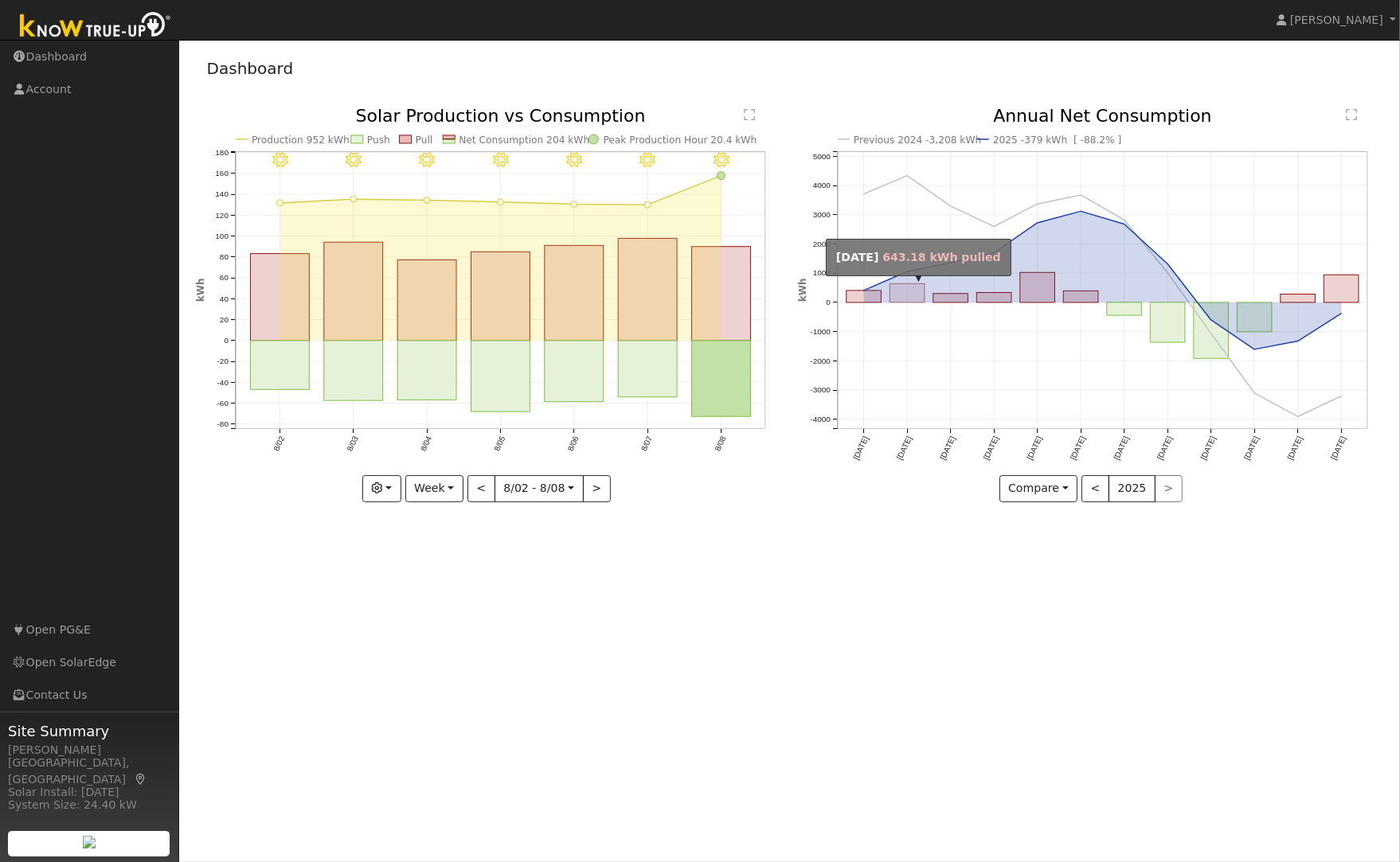
click at [900, 289] on rect "onclick=""" at bounding box center [907, 293] width 35 height 19
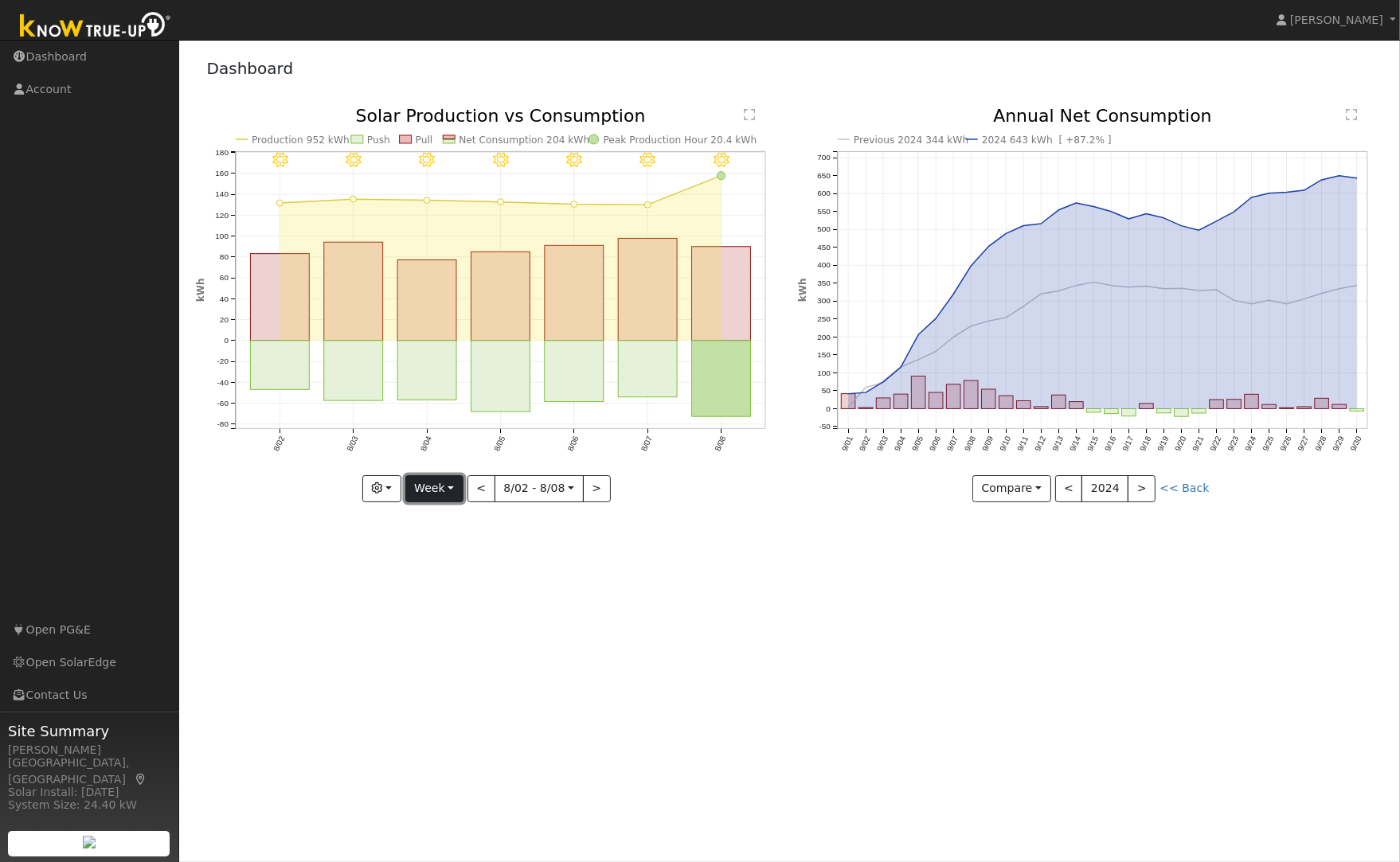
click at [438, 484] on button "Week" at bounding box center [435, 489] width 58 height 27
click at [454, 558] on link "Month" at bounding box center [462, 566] width 111 height 22
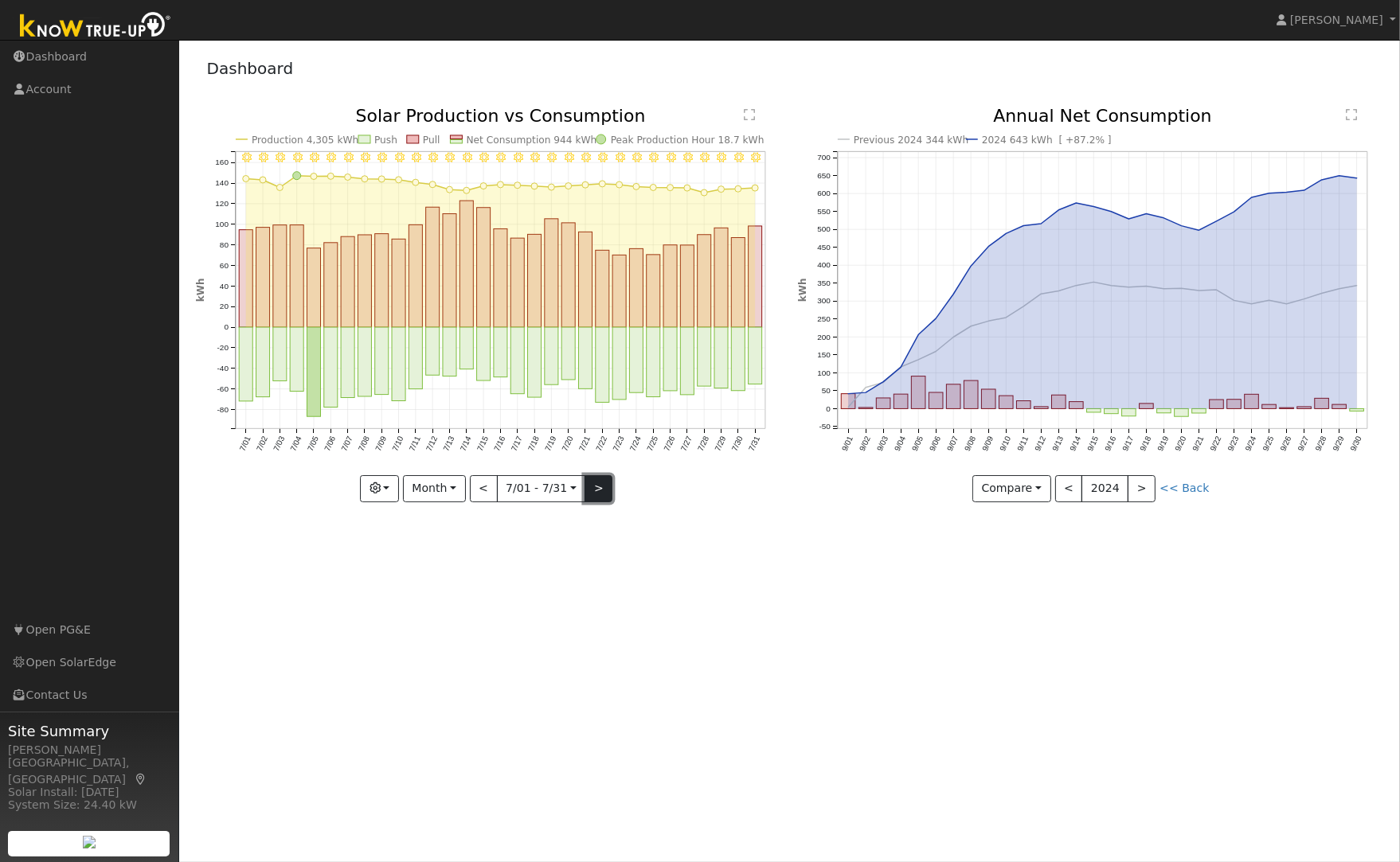
click at [593, 491] on button ">" at bounding box center [598, 489] width 28 height 27
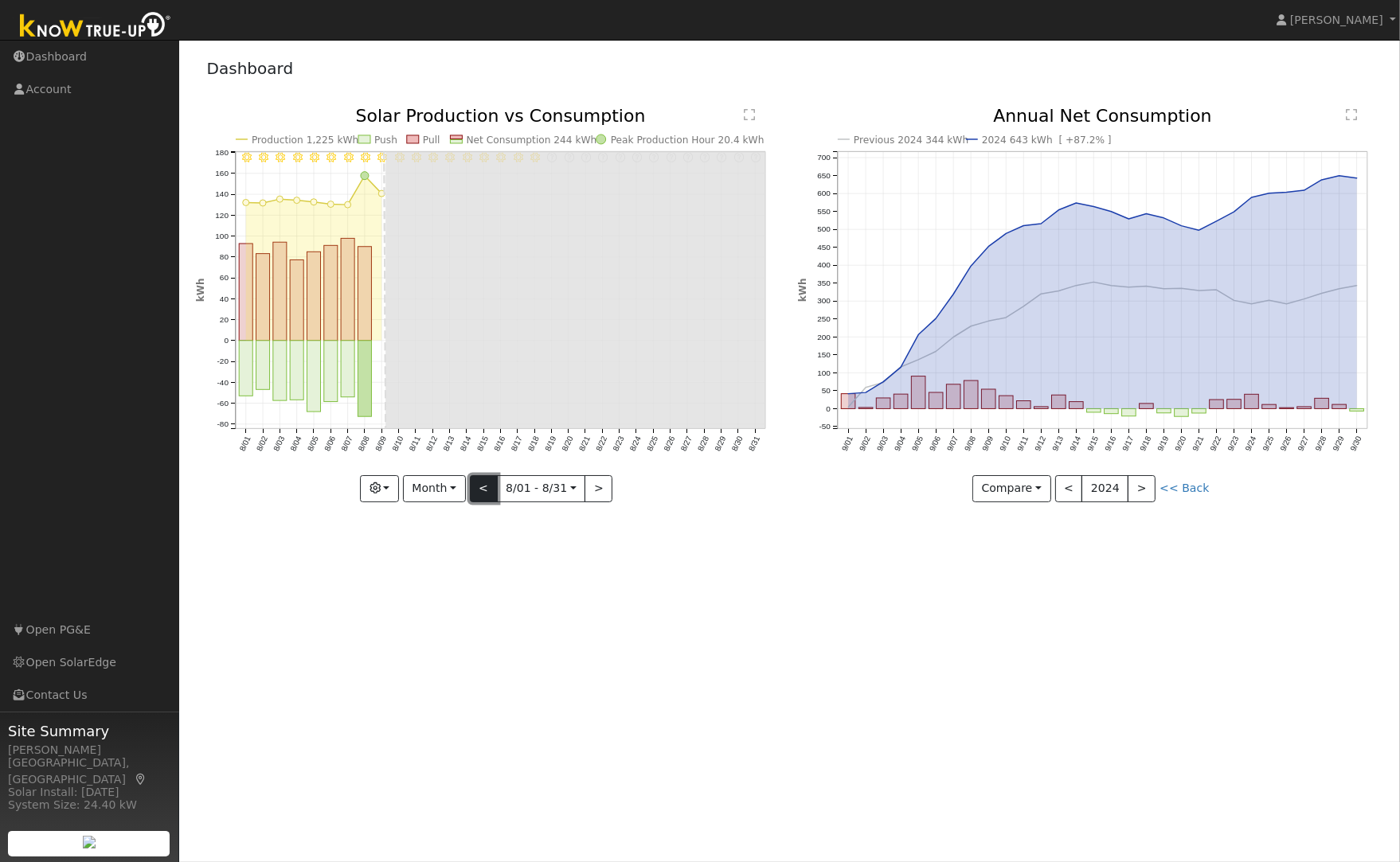
click at [486, 481] on button "<" at bounding box center [483, 489] width 28 height 27
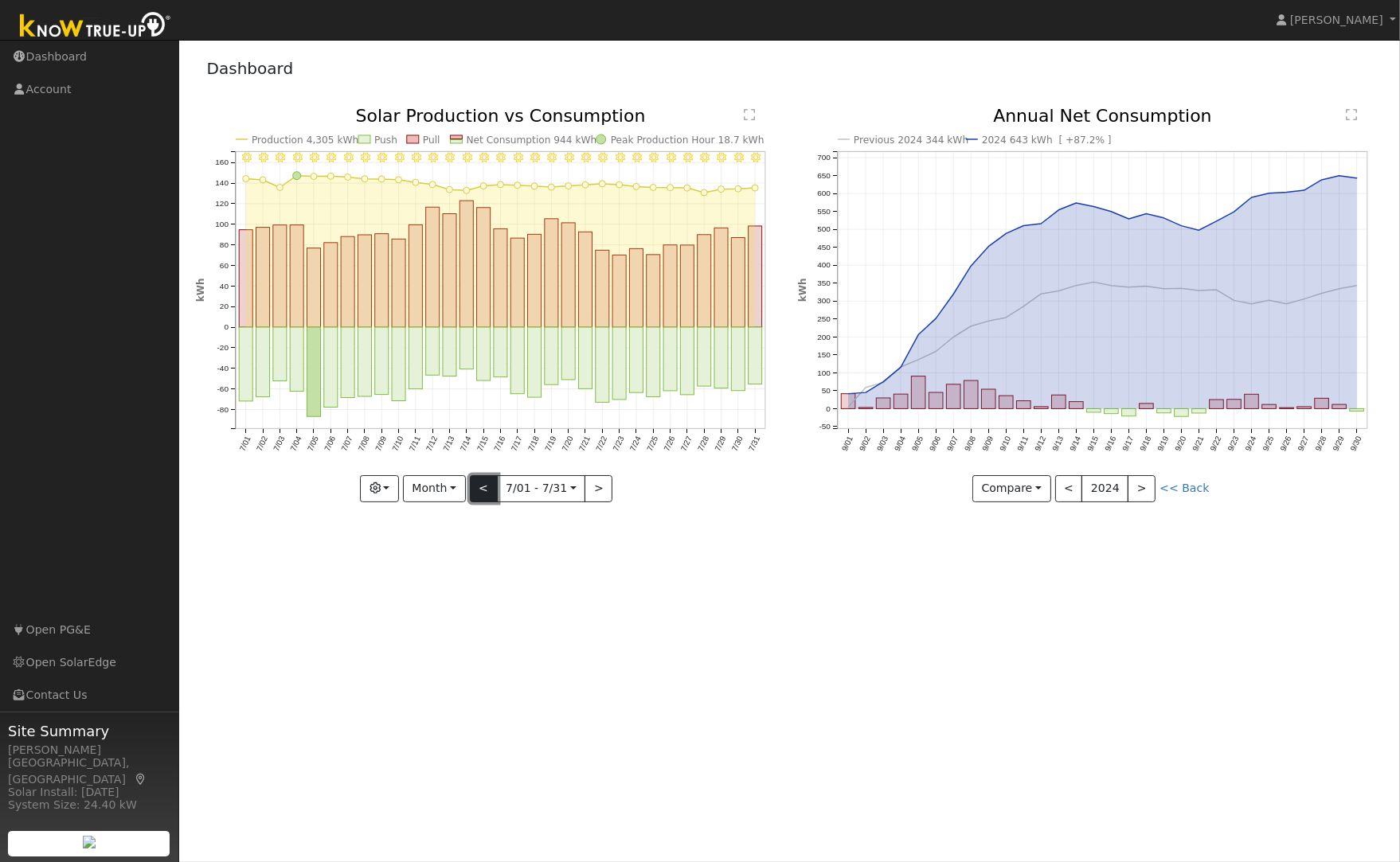
click at [482, 489] on button "<" at bounding box center [483, 489] width 28 height 27
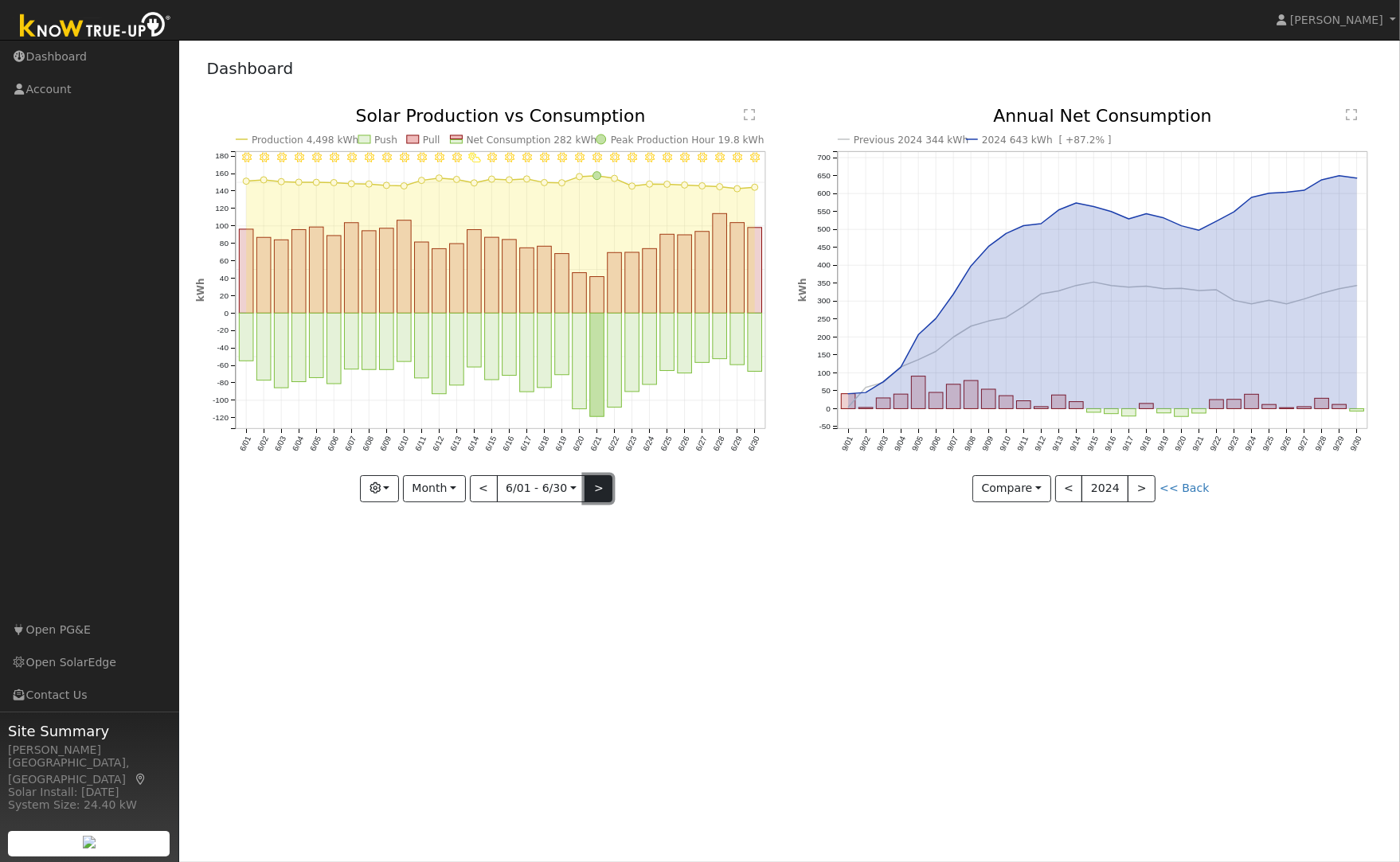
click at [597, 487] on button ">" at bounding box center [598, 489] width 28 height 27
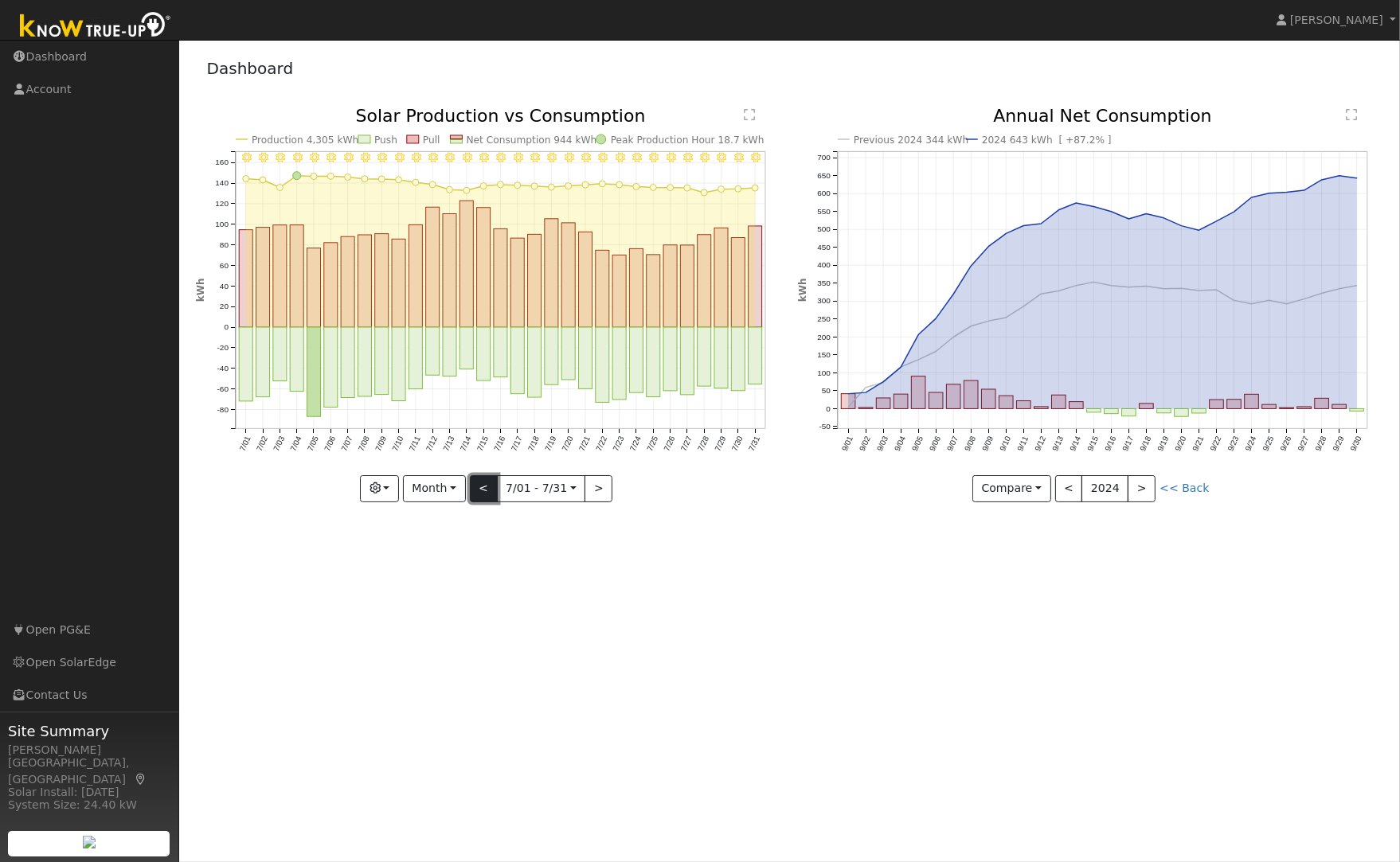
click at [483, 486] on button "<" at bounding box center [483, 489] width 28 height 27
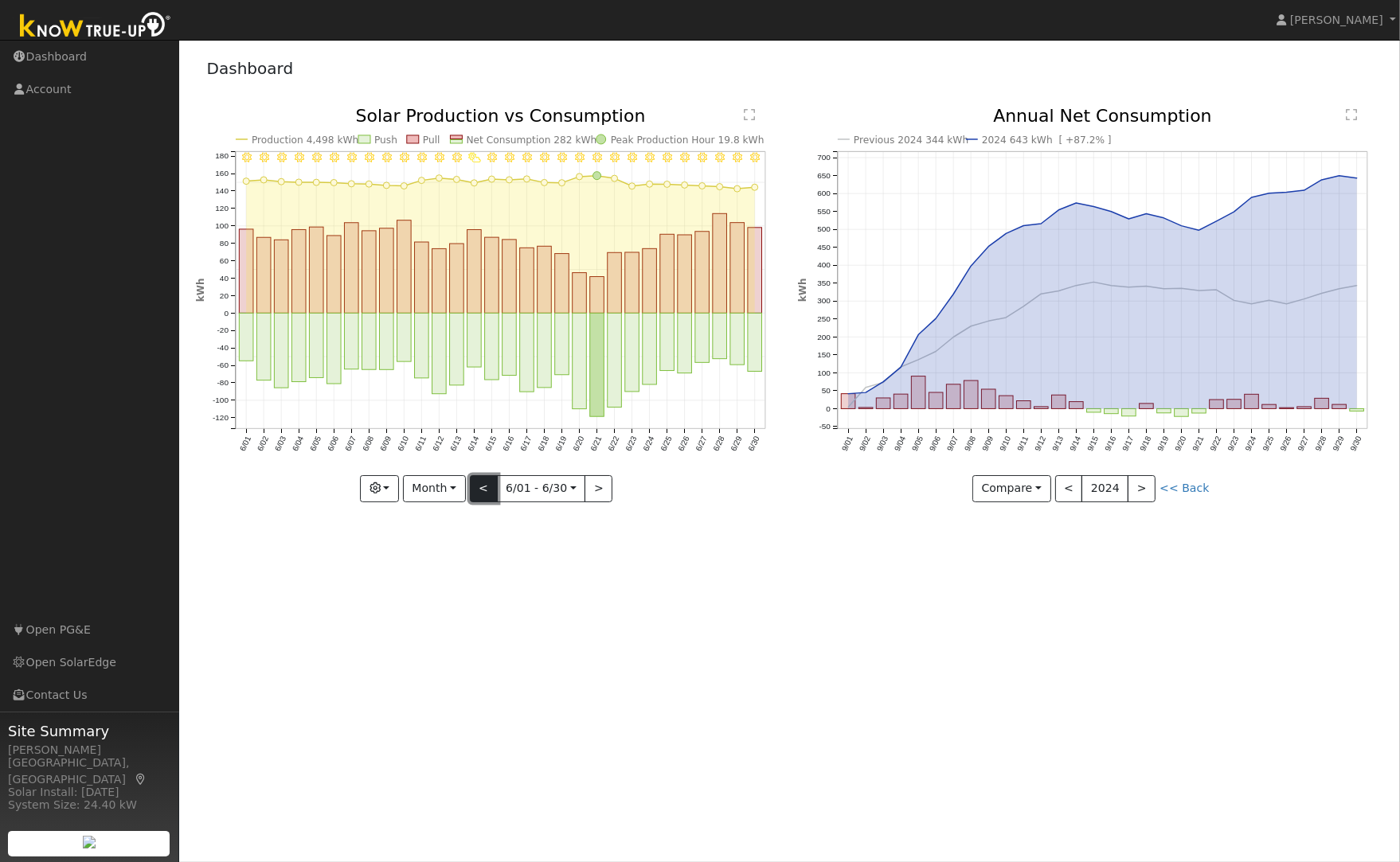
click at [483, 486] on button "<" at bounding box center [483, 489] width 28 height 27
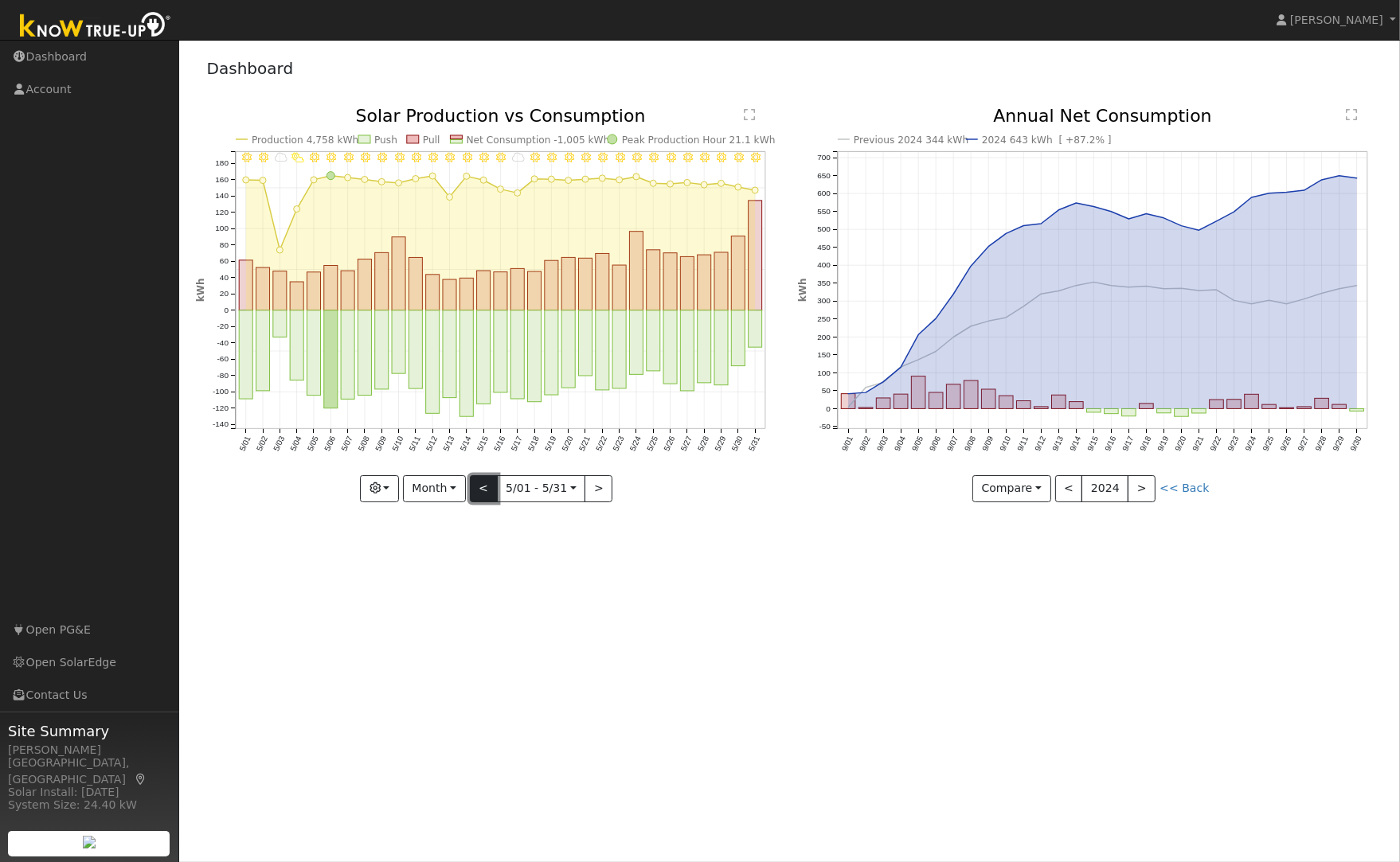
click at [483, 486] on button "<" at bounding box center [483, 489] width 28 height 27
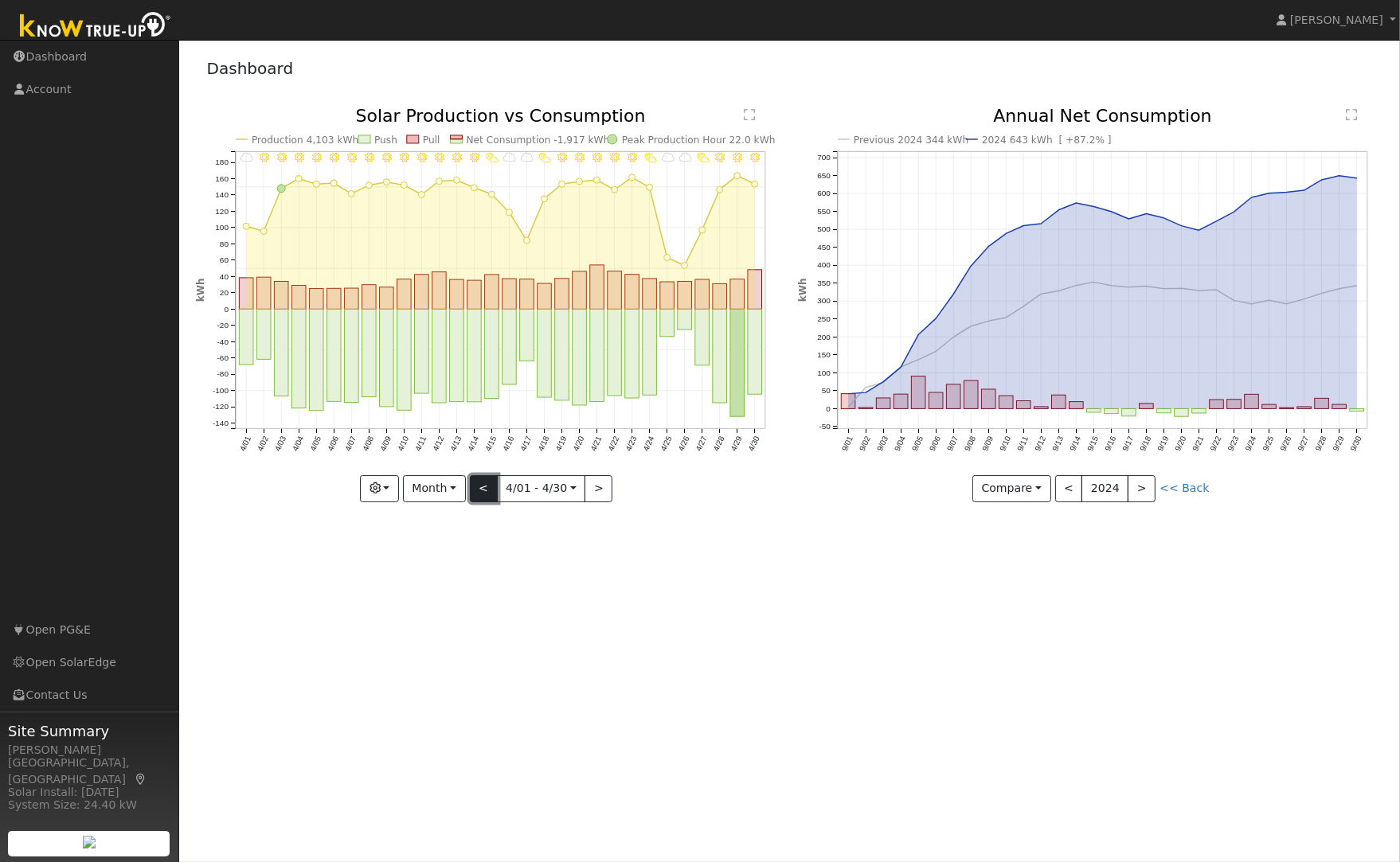
click at [483, 486] on button "<" at bounding box center [483, 489] width 28 height 27
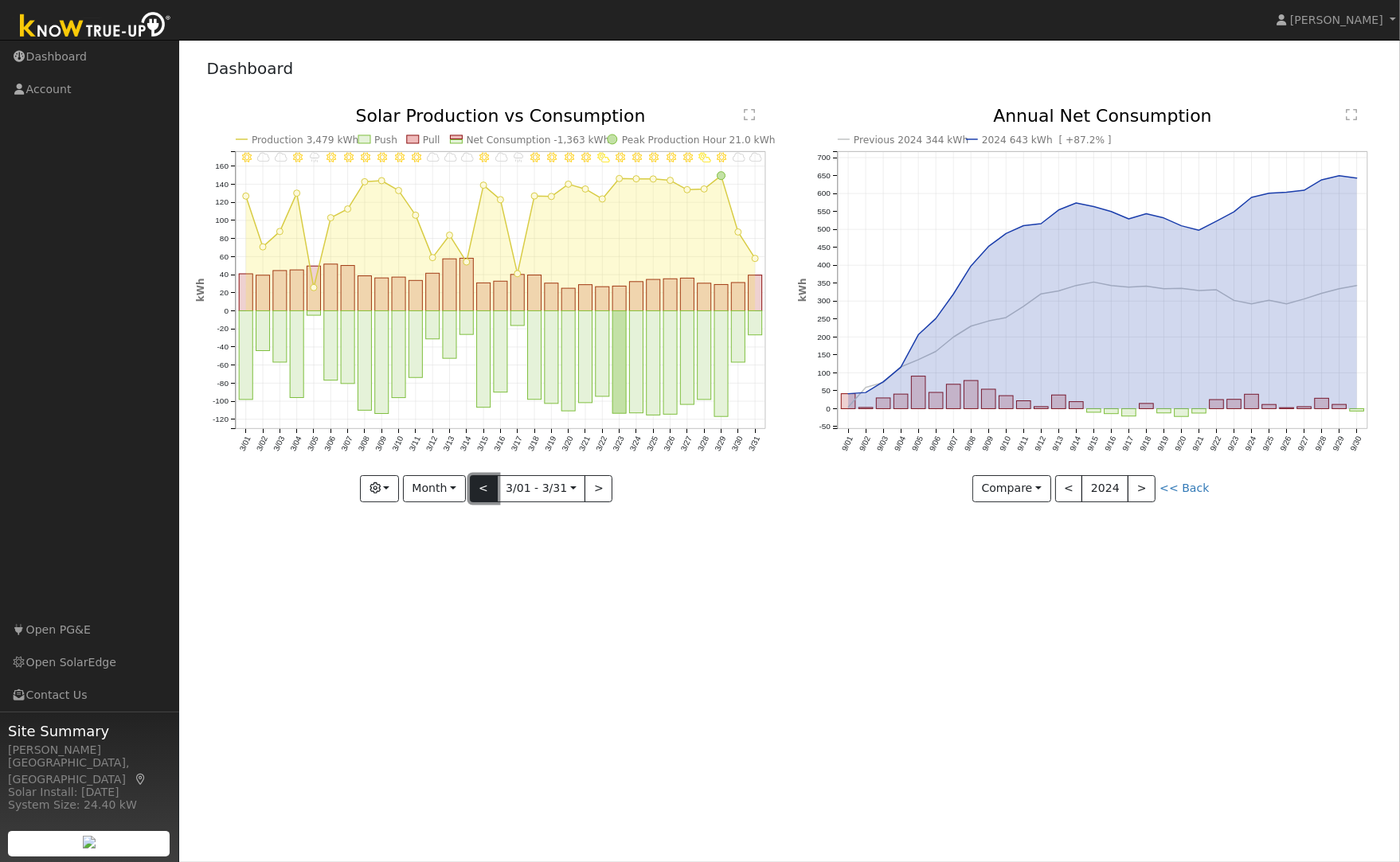
click at [482, 481] on button "<" at bounding box center [483, 489] width 28 height 27
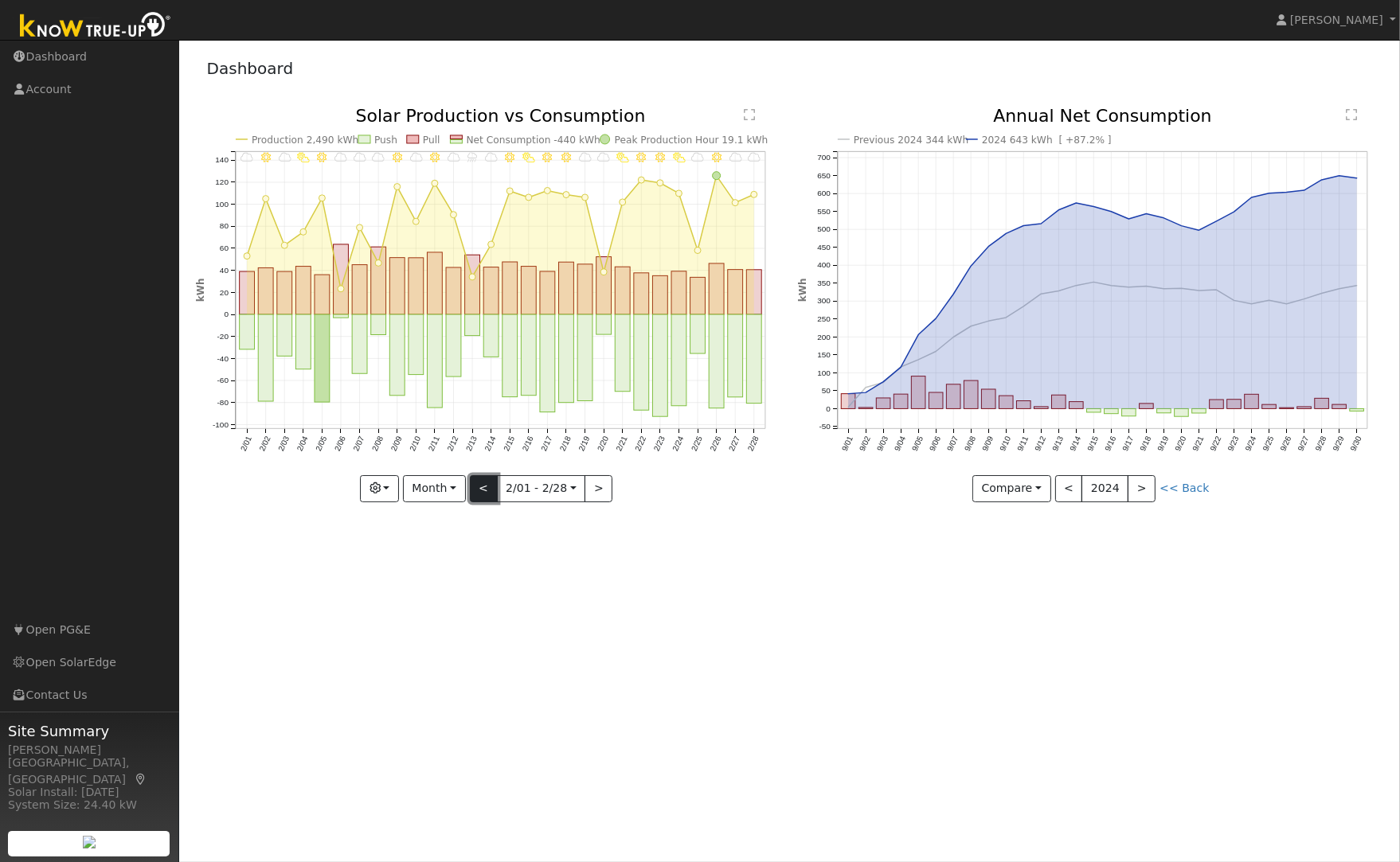
click at [478, 491] on button "<" at bounding box center [483, 489] width 28 height 27
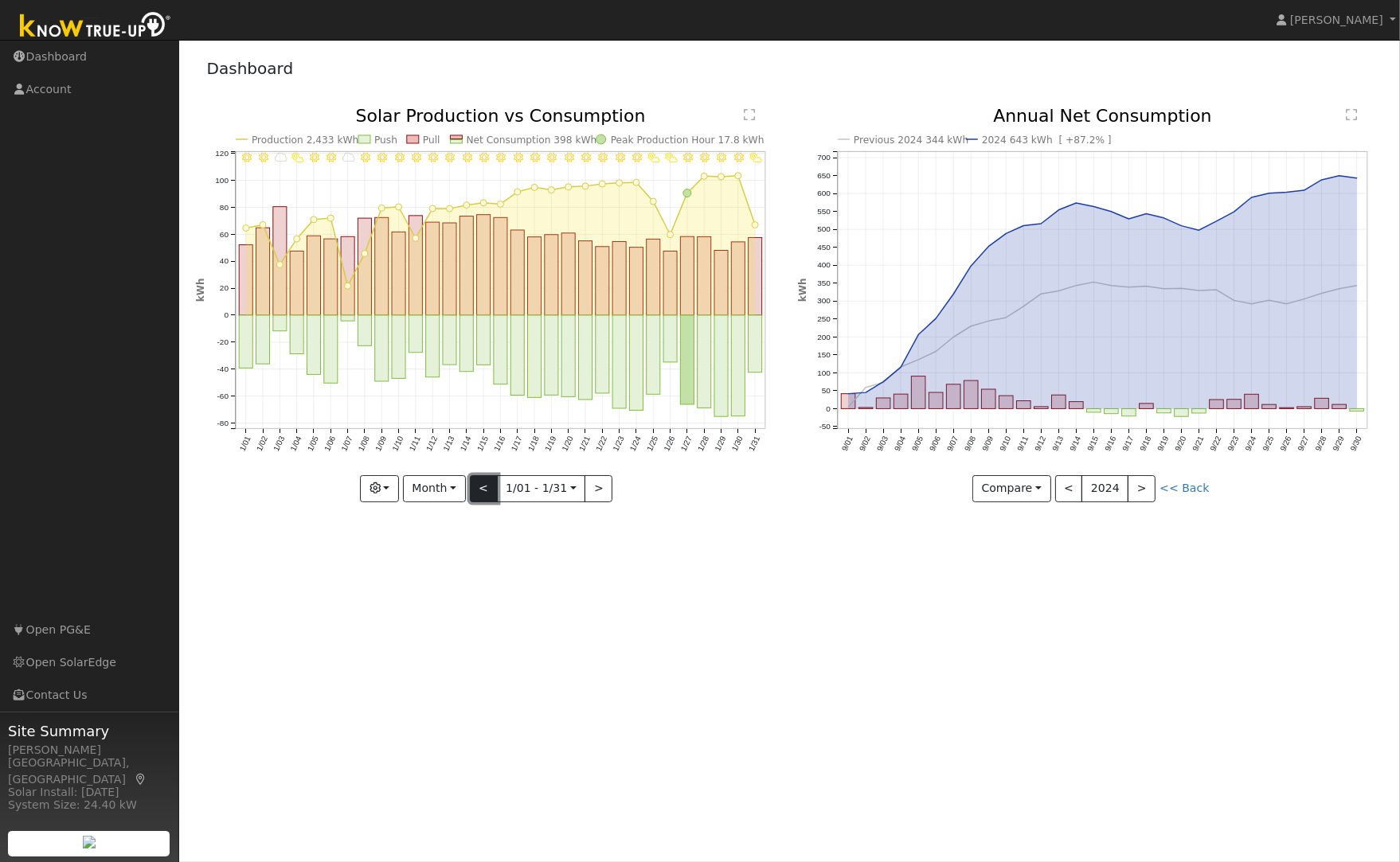
click at [482, 483] on button "<" at bounding box center [483, 489] width 28 height 27
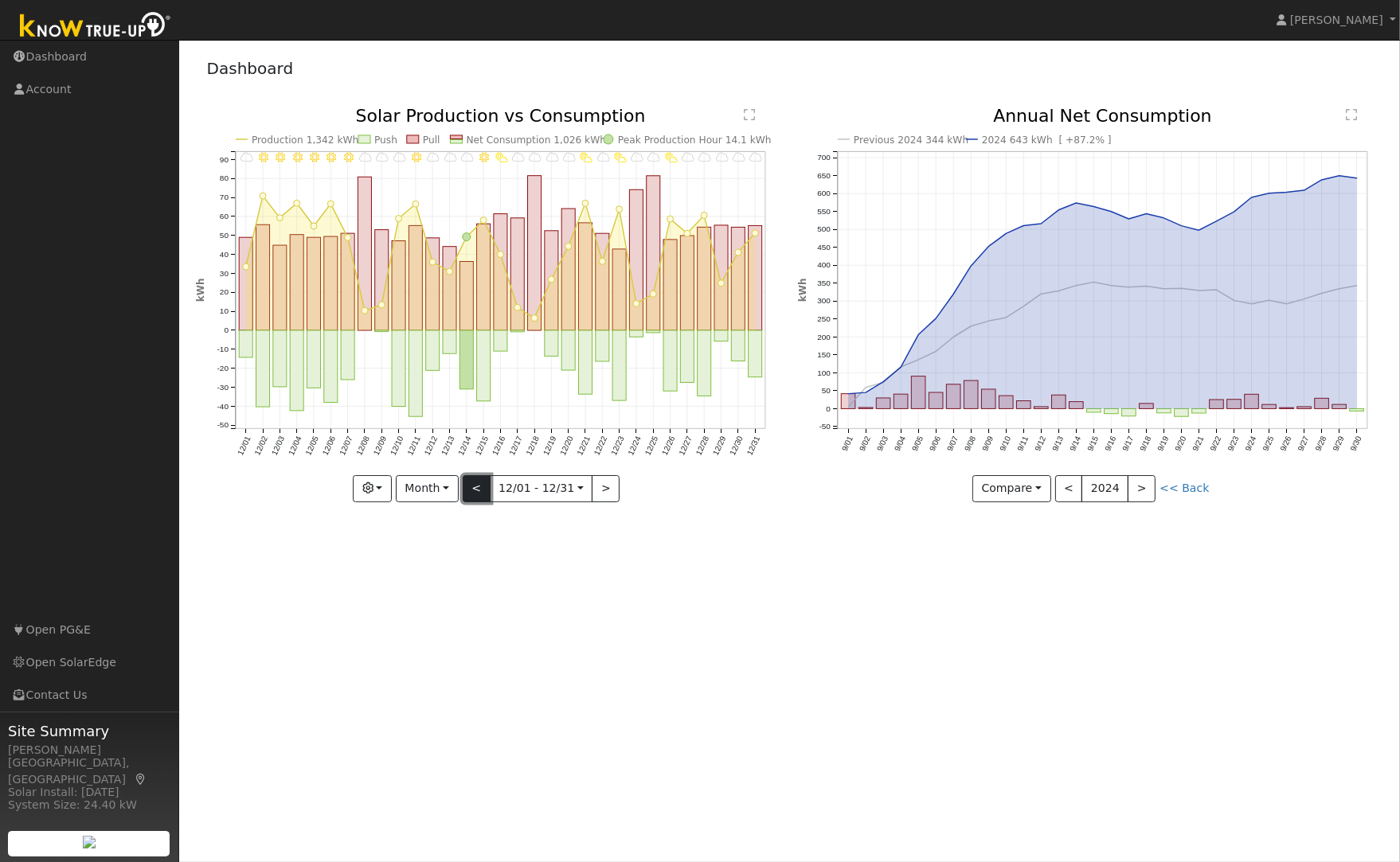
click at [482, 483] on button "<" at bounding box center [476, 489] width 28 height 27
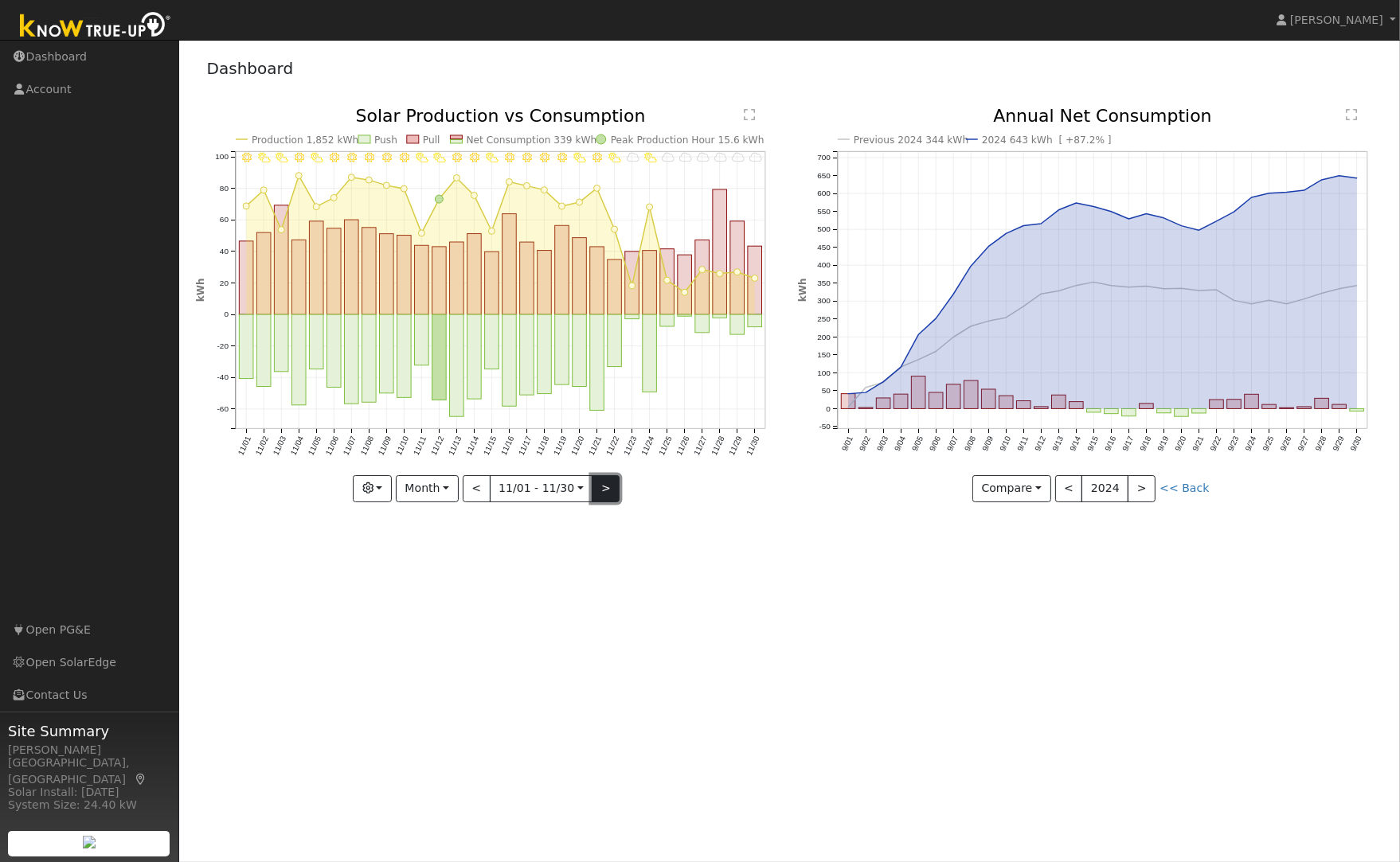
click at [595, 479] on button ">" at bounding box center [606, 489] width 28 height 27
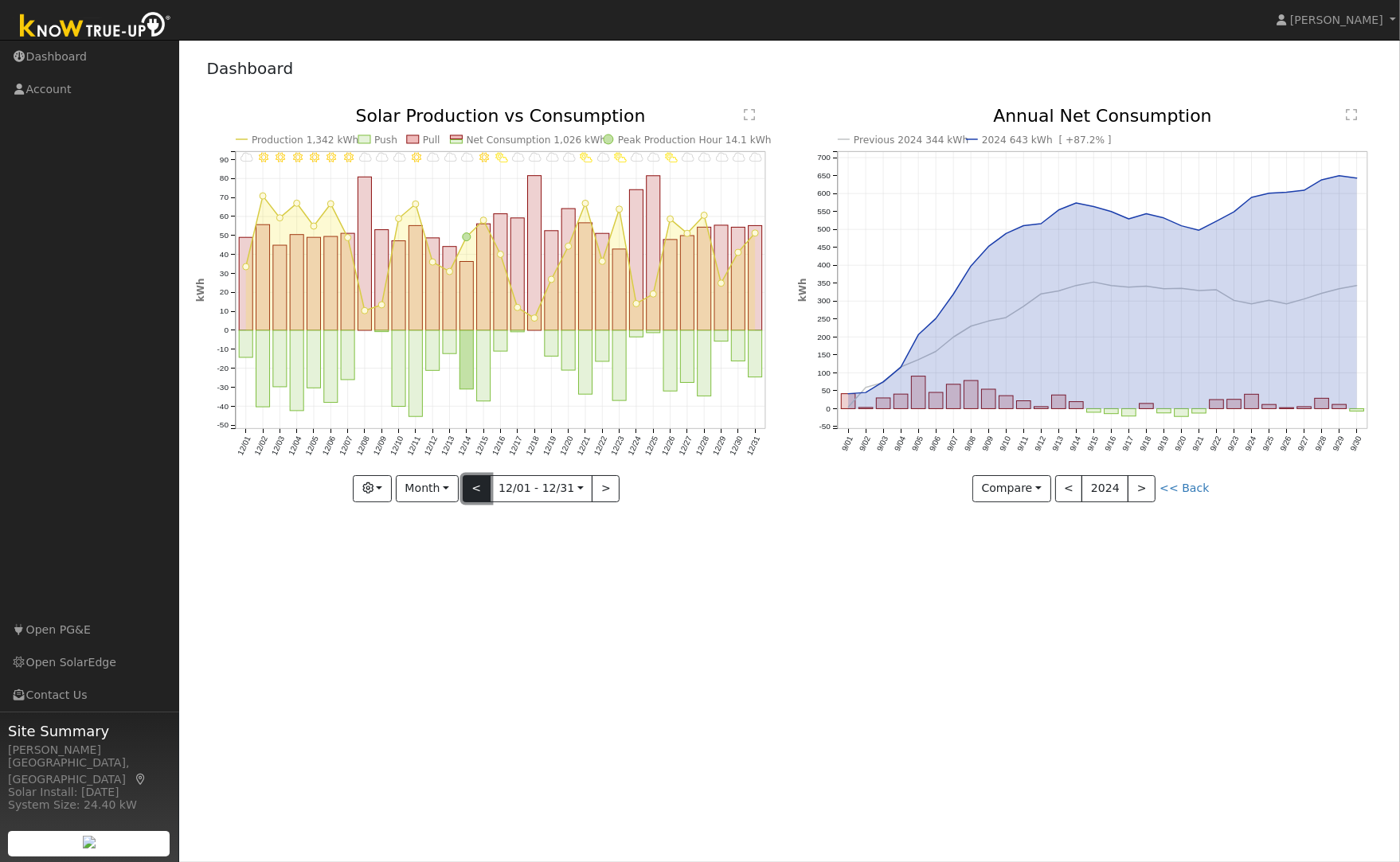
click at [472, 487] on button "<" at bounding box center [476, 489] width 28 height 27
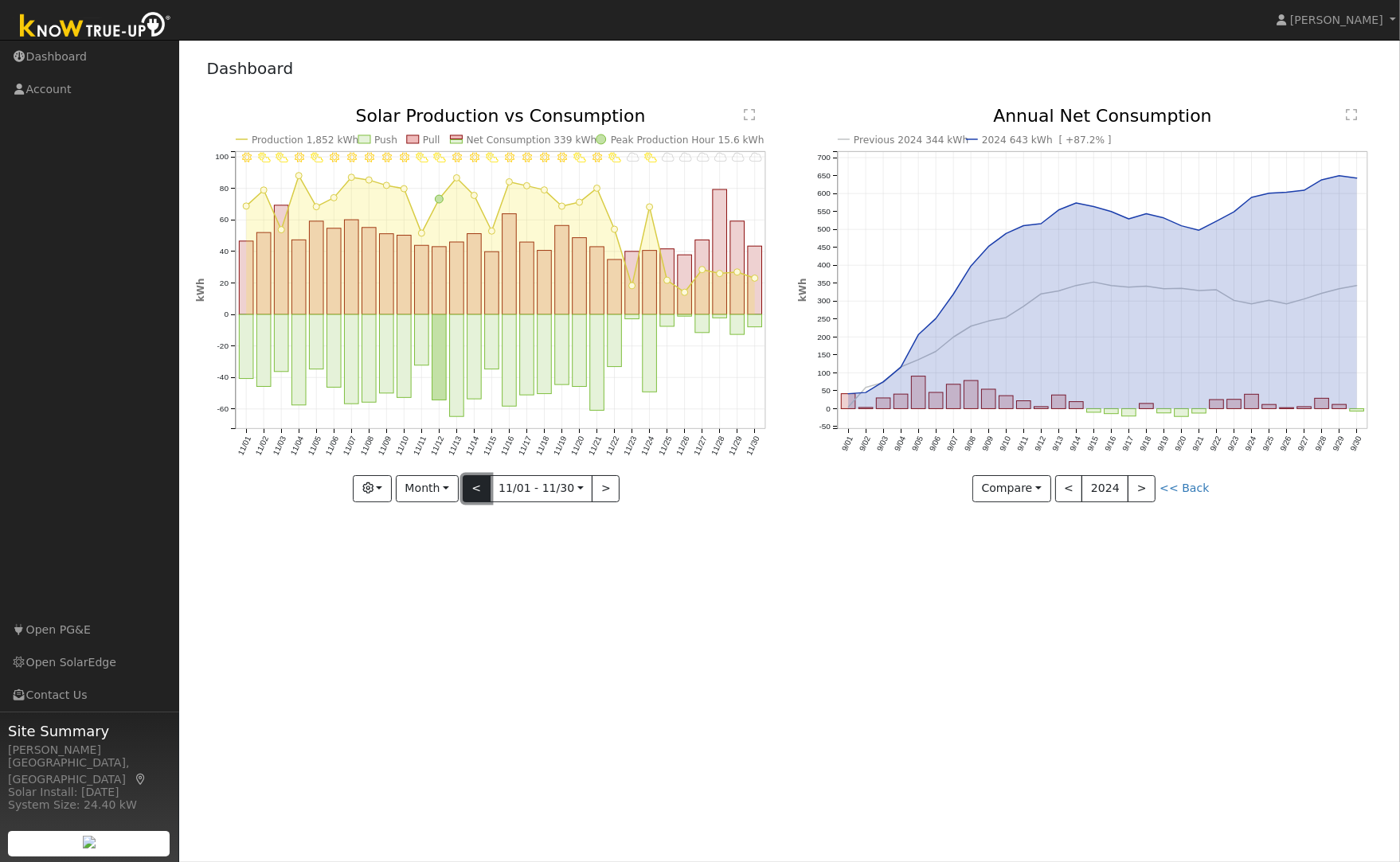
click at [472, 487] on button "<" at bounding box center [476, 489] width 28 height 27
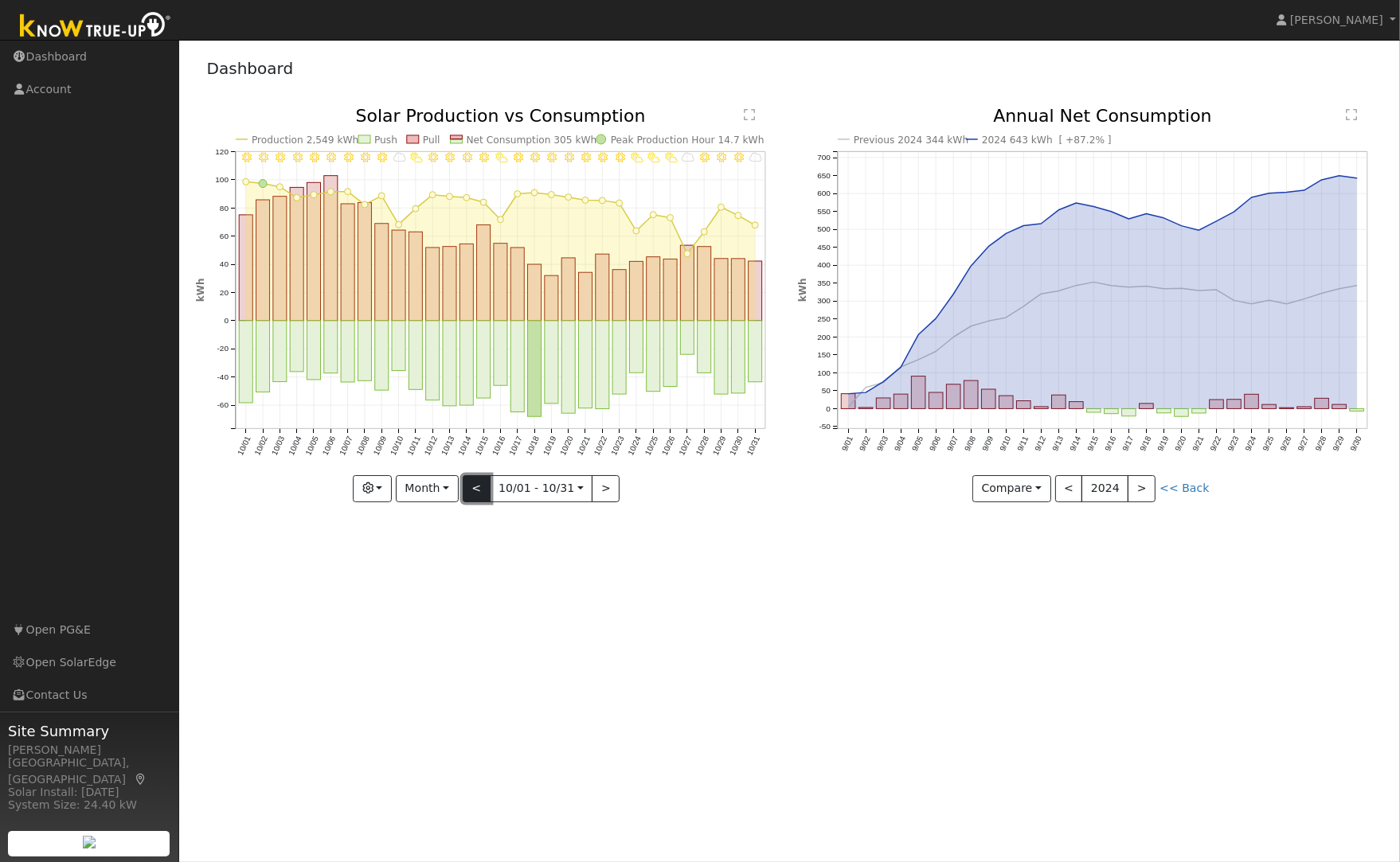
click at [472, 487] on button "<" at bounding box center [476, 489] width 28 height 27
type input "[DATE]"
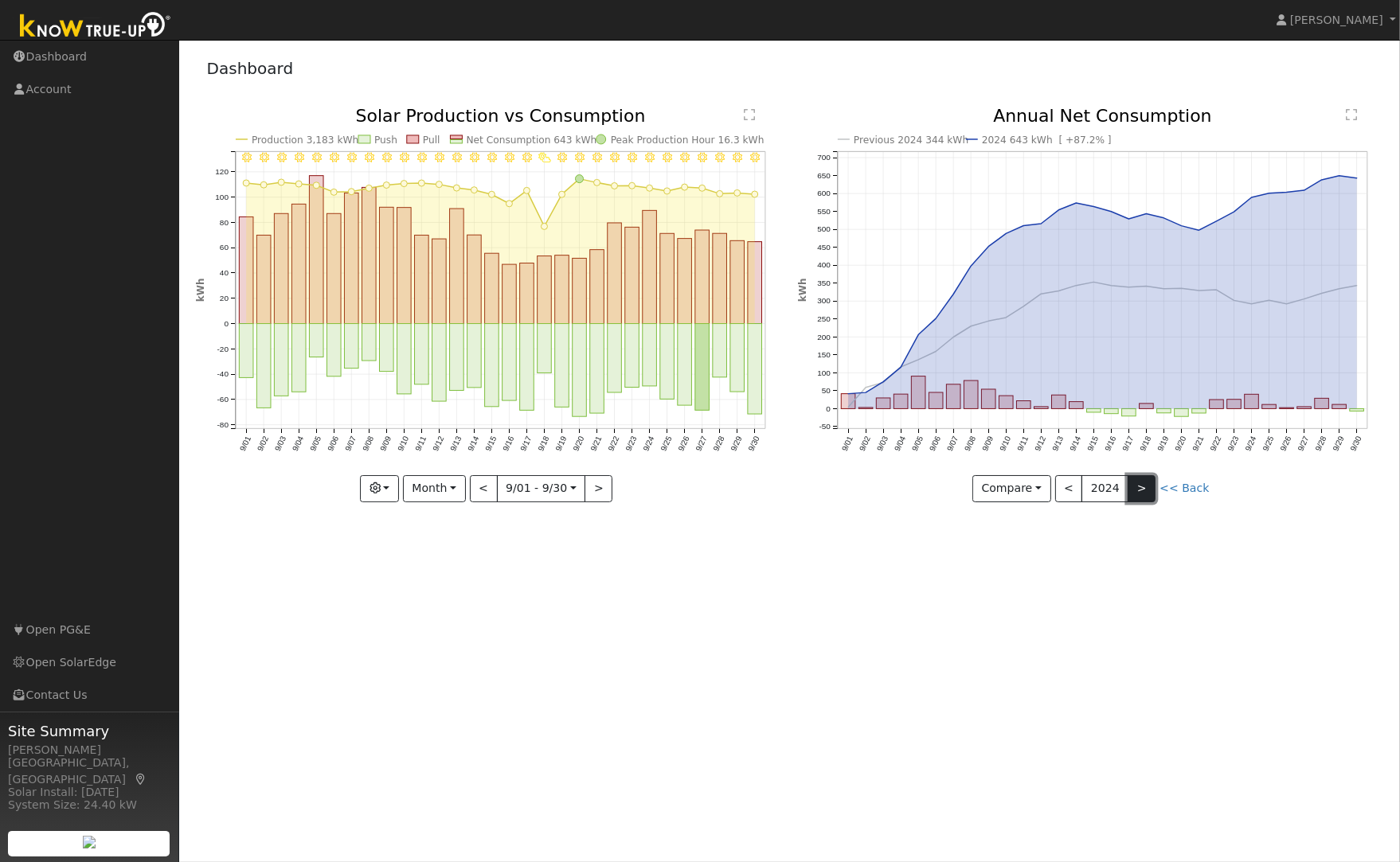
click at [1130, 487] on button ">" at bounding box center [1141, 489] width 28 height 27
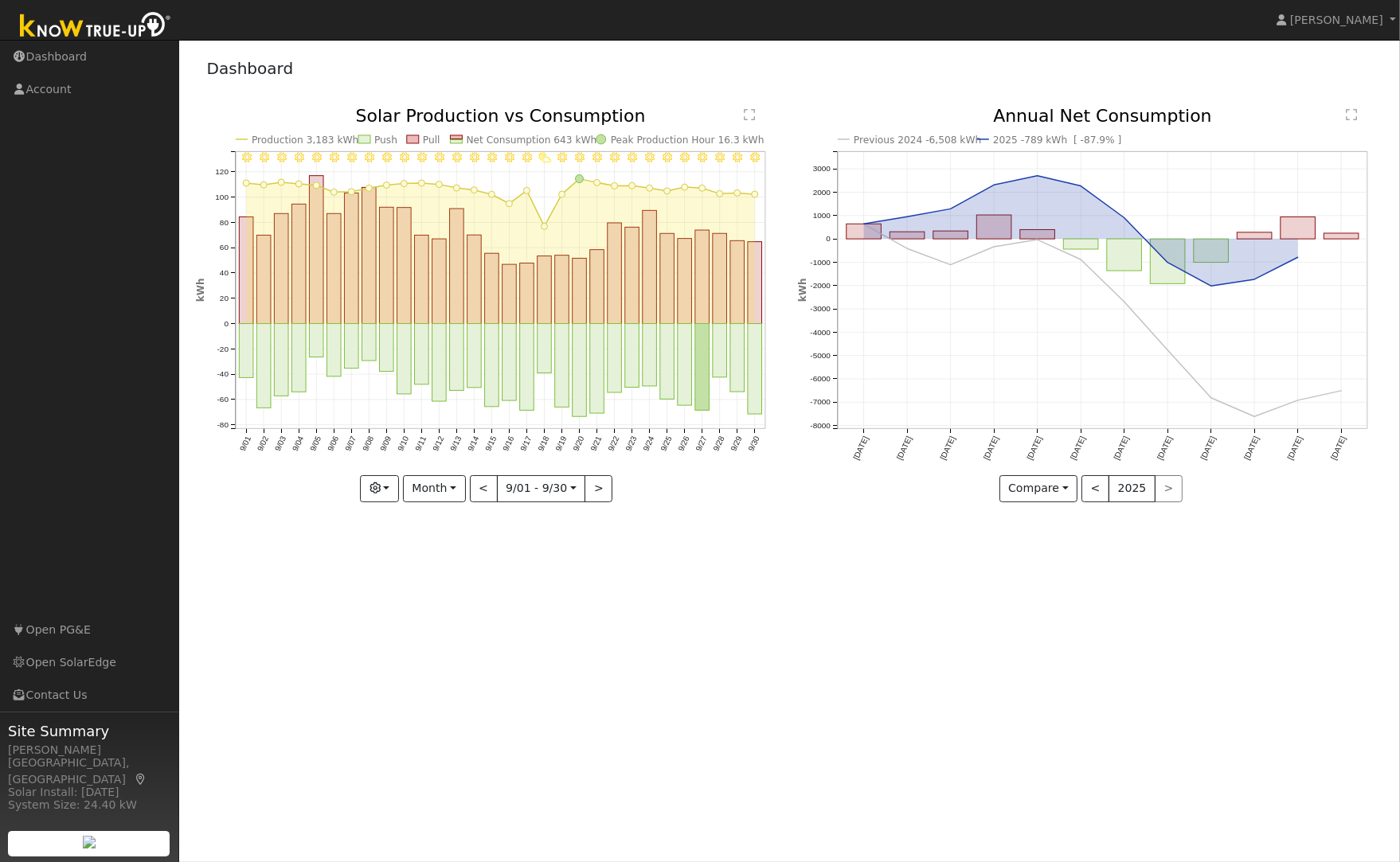
drag, startPoint x: 363, startPoint y: 689, endPoint x: 190, endPoint y: 792, distance: 201.3
click at [190, 792] on div "User Profile First name Last name Email Email Notifications No Emails No Emails…" at bounding box center [789, 451] width 1221 height 822
click at [131, 818] on div "[PERSON_NAME] [PERSON_NAME] Profile Help Center Terms Of Service See What's New…" at bounding box center [700, 451] width 1400 height 822
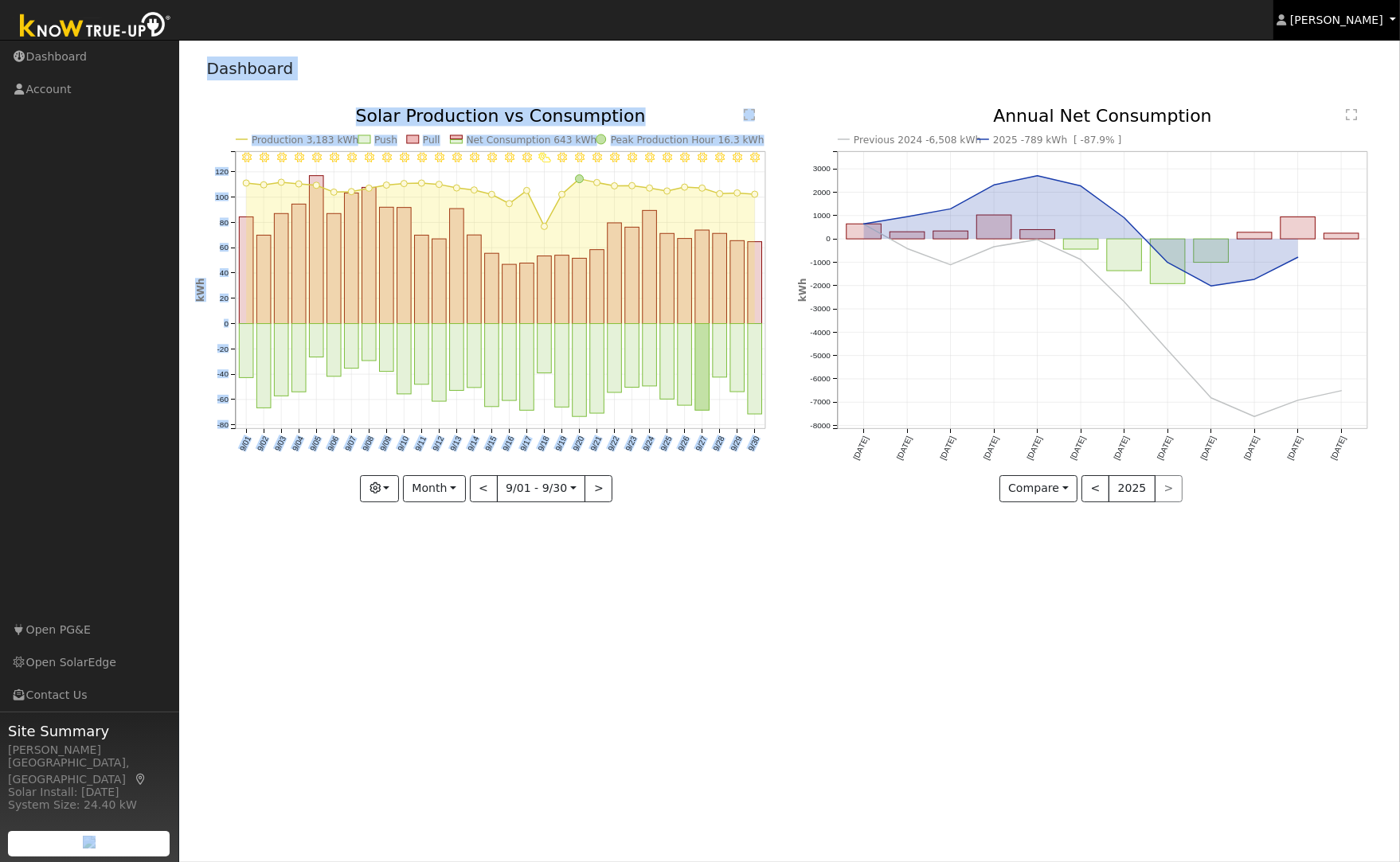
click at [1393, 12] on link "[PERSON_NAME]" at bounding box center [1337, 19] width 127 height 40
click at [1393, 16] on link "[PERSON_NAME]" at bounding box center [1337, 19] width 127 height 40
click at [1399, 17] on html "[PERSON_NAME] [PERSON_NAME] Profile Help Center Terms Of Service See What's New…" at bounding box center [700, 431] width 1400 height 862
click at [1393, 17] on link "[PERSON_NAME]" at bounding box center [1337, 19] width 127 height 40
